Goal: Register for event/course

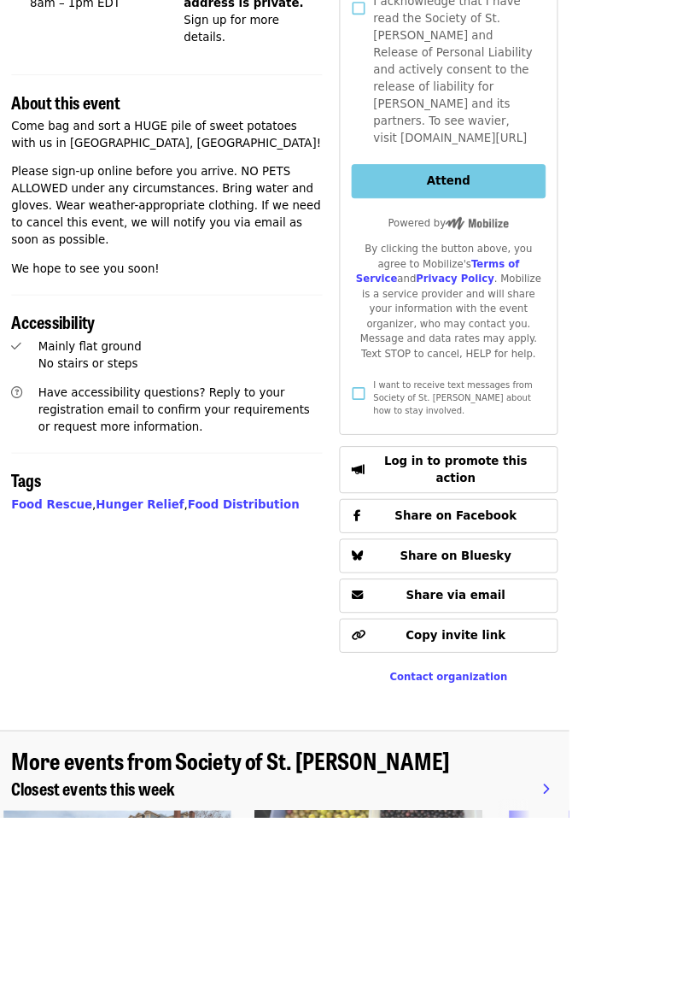
scroll to position [428, 0]
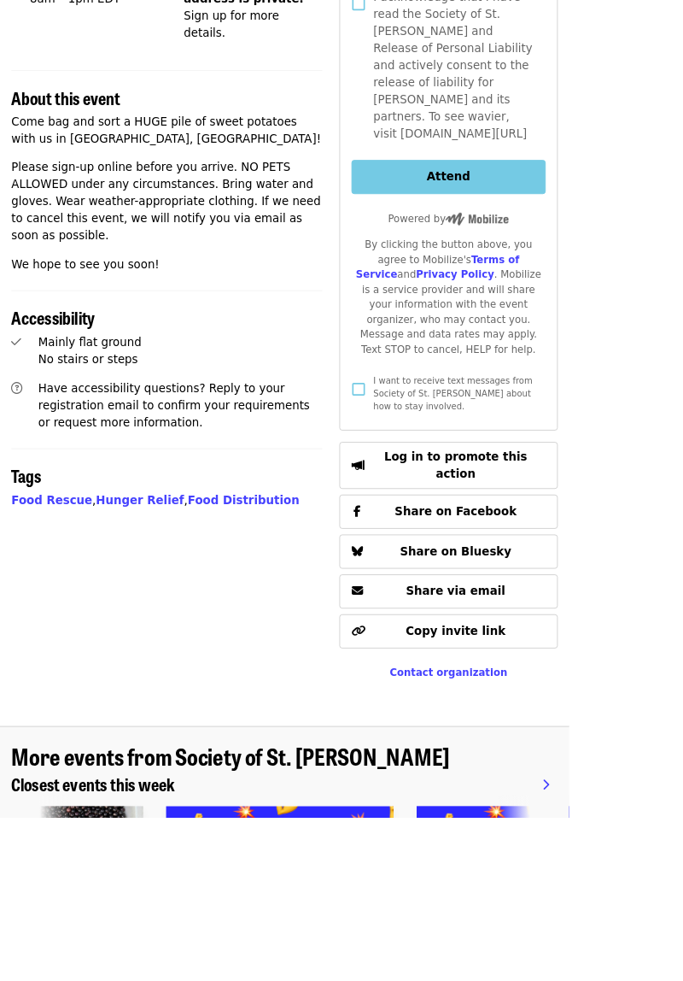
scroll to position [0, 403]
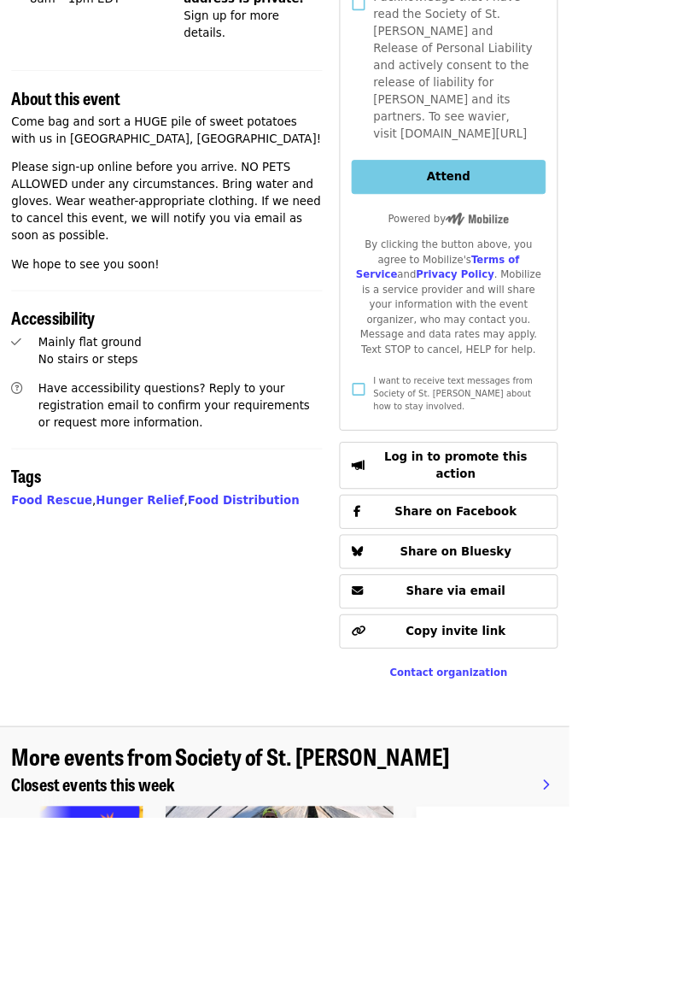
scroll to position [0, 1004]
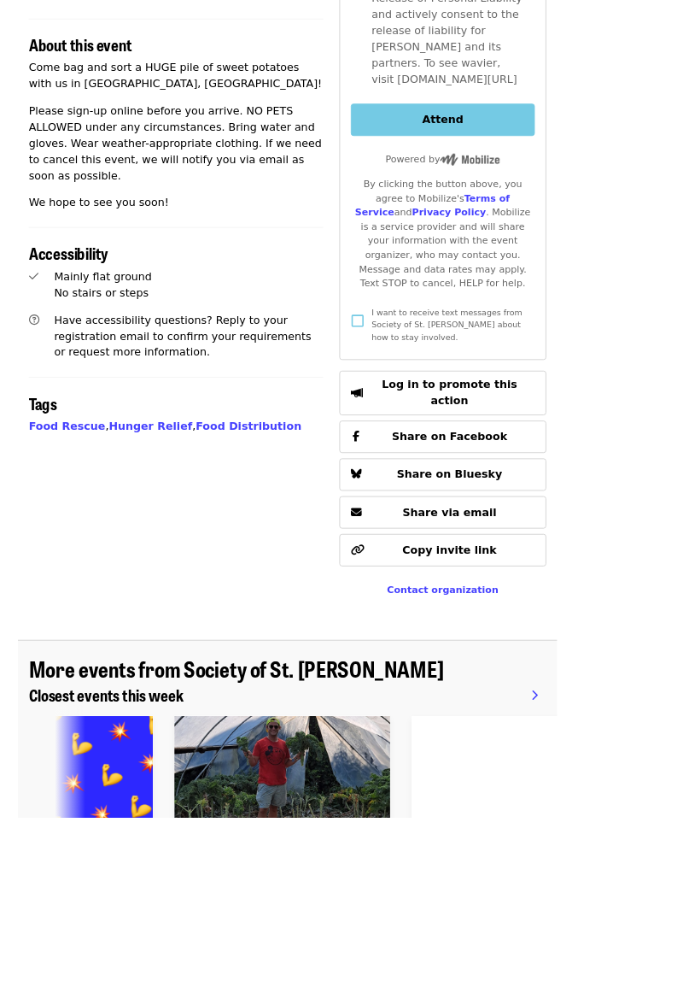
scroll to position [494, 0]
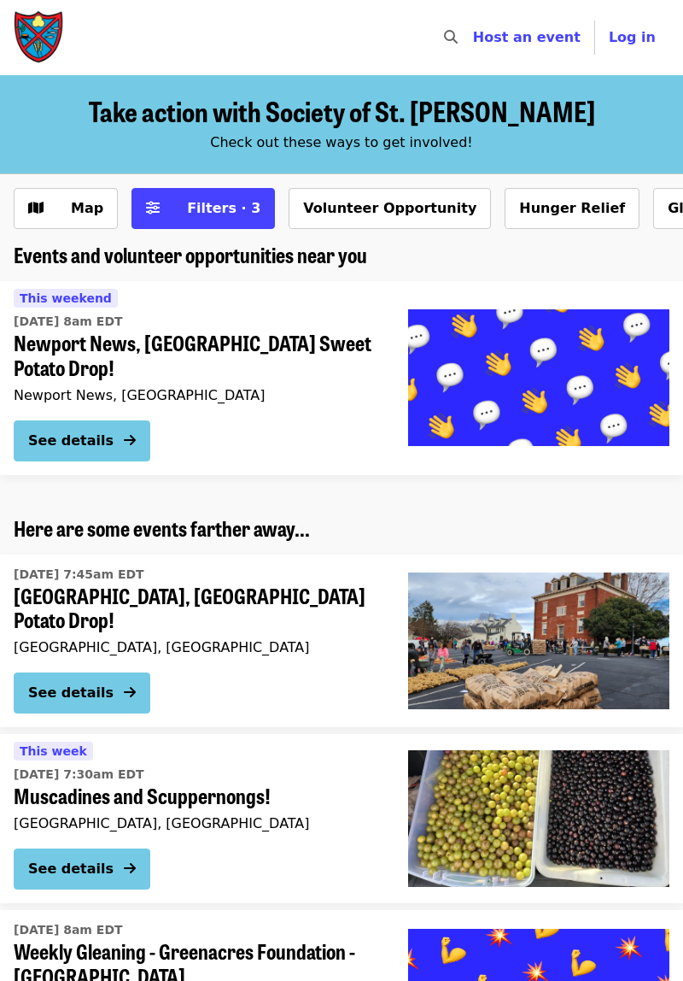
click at [85, 430] on div "See details" at bounding box center [70, 440] width 85 height 20
